Goal: Transaction & Acquisition: Purchase product/service

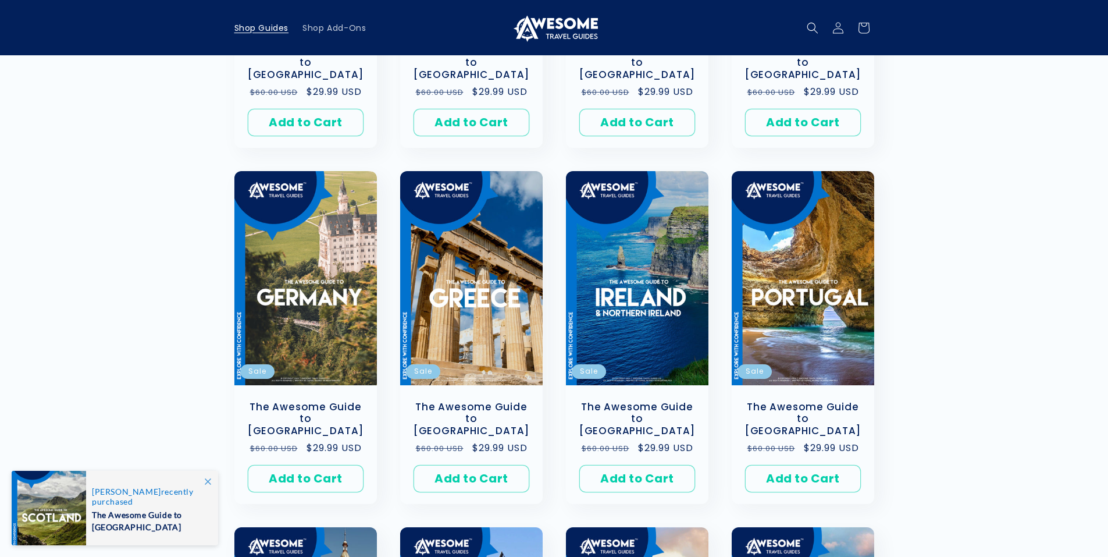
scroll to position [428, 0]
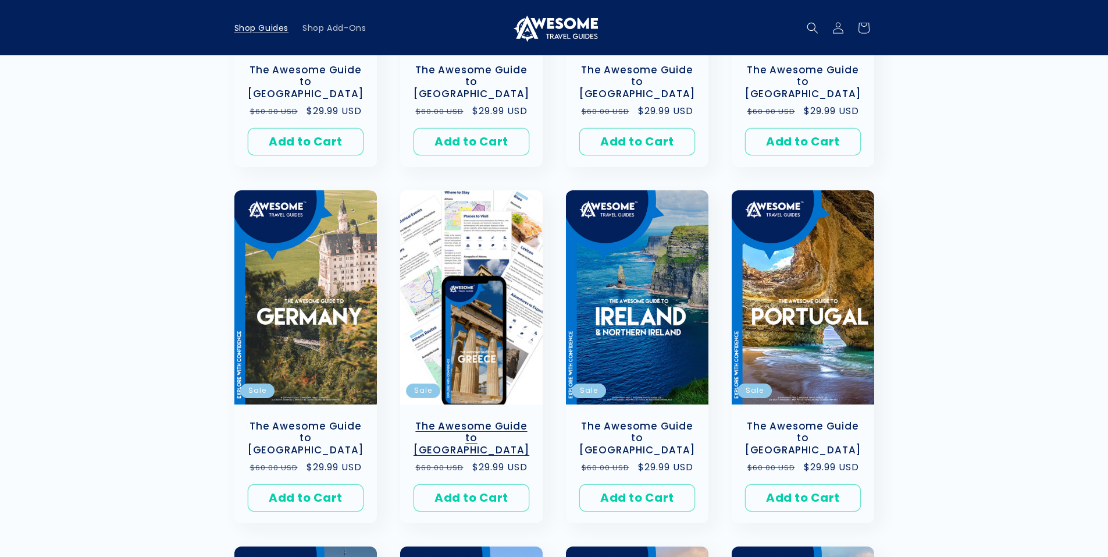
click at [494, 420] on link "The Awesome Guide to [GEOGRAPHIC_DATA]" at bounding box center [471, 438] width 119 height 36
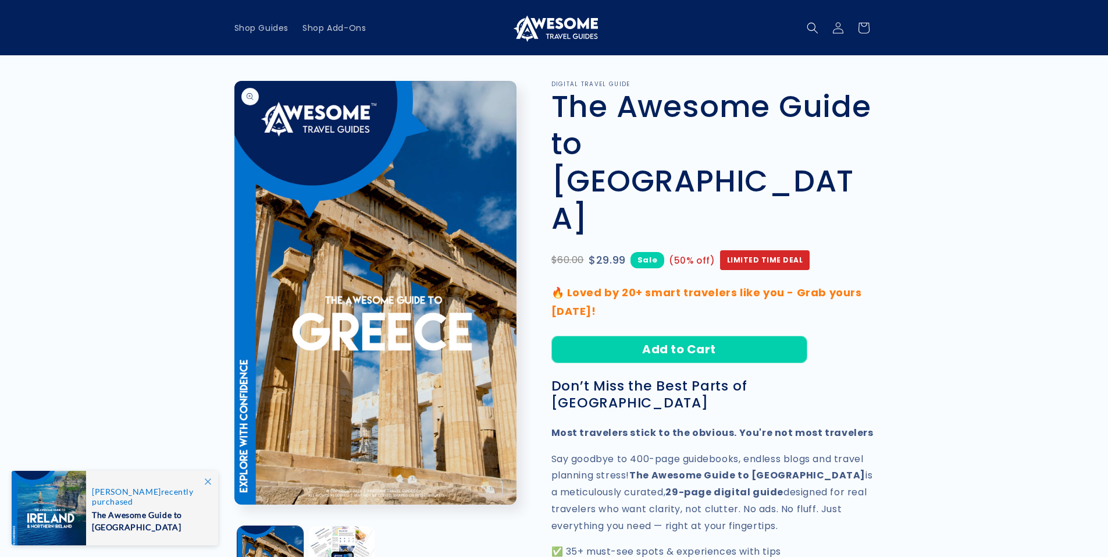
click at [234, 504] on button "Open media 1 in modal" at bounding box center [234, 504] width 0 height 0
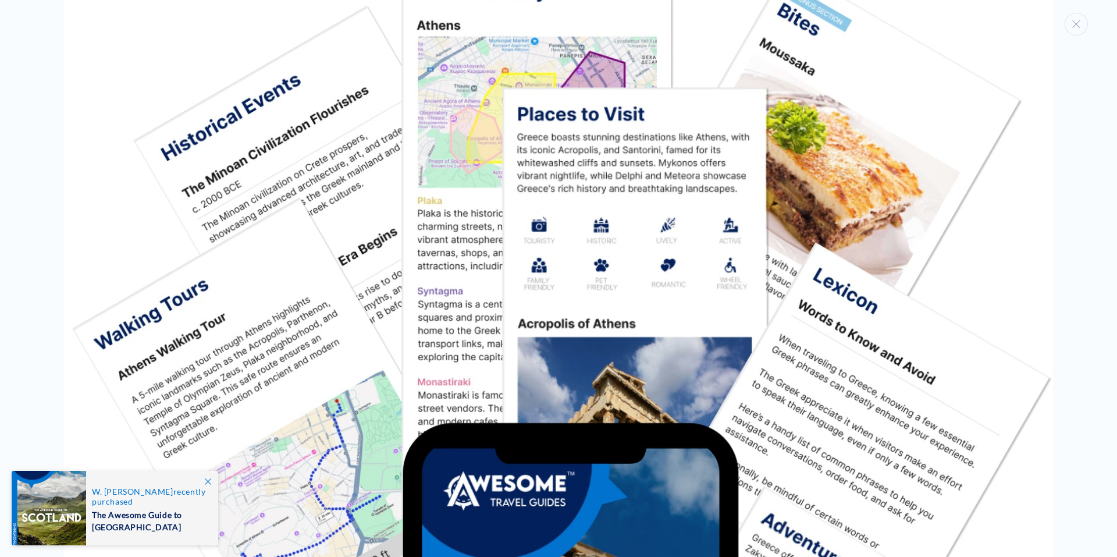
scroll to position [1558, 0]
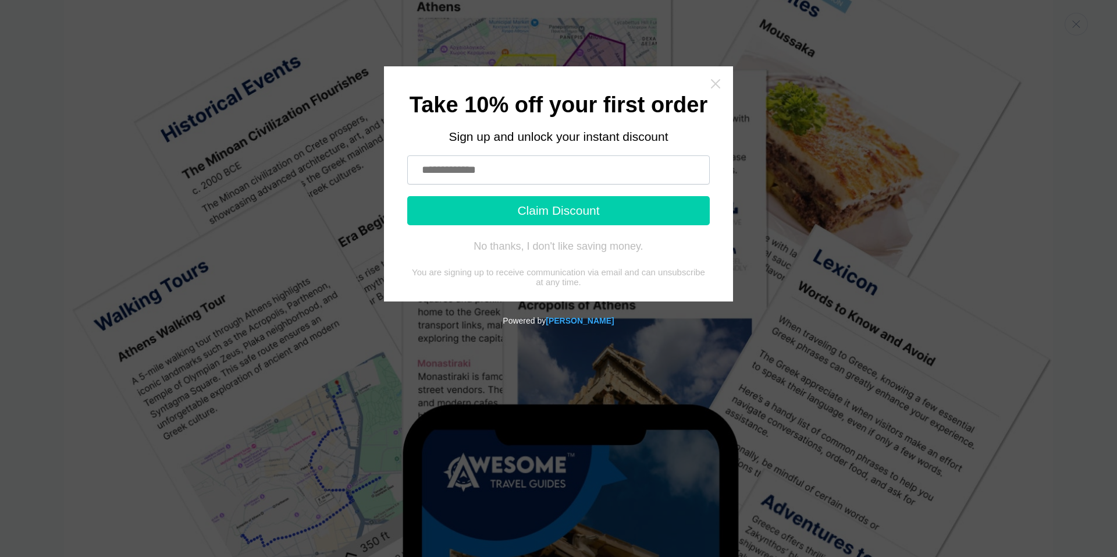
click at [715, 83] on icon "Close widget" at bounding box center [715, 83] width 9 height 9
